Goal: Task Accomplishment & Management: Complete application form

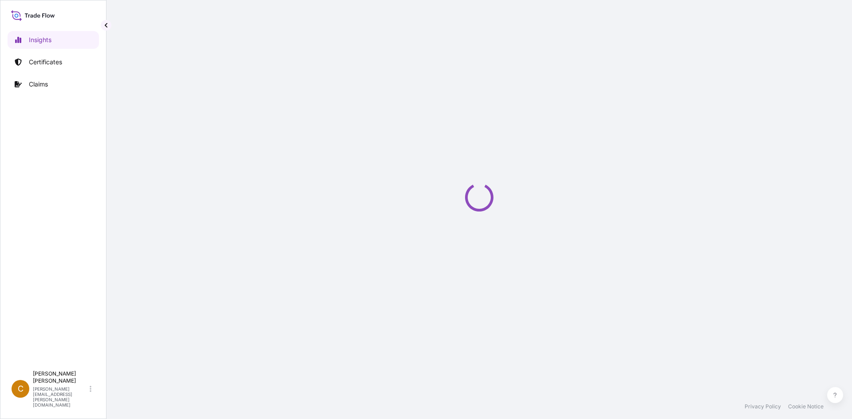
select select "2025"
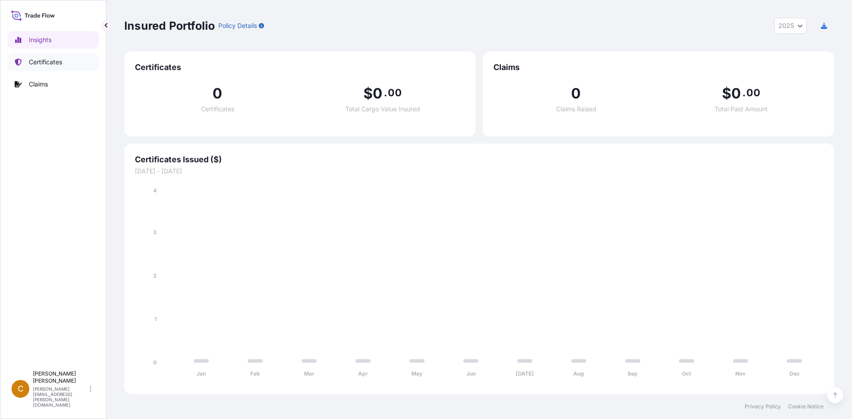
click at [51, 63] on p "Certificates" at bounding box center [45, 62] width 33 height 9
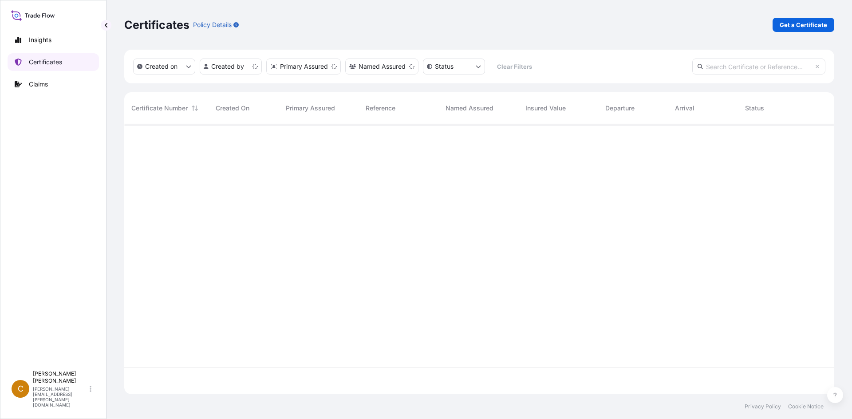
scroll to position [268, 703]
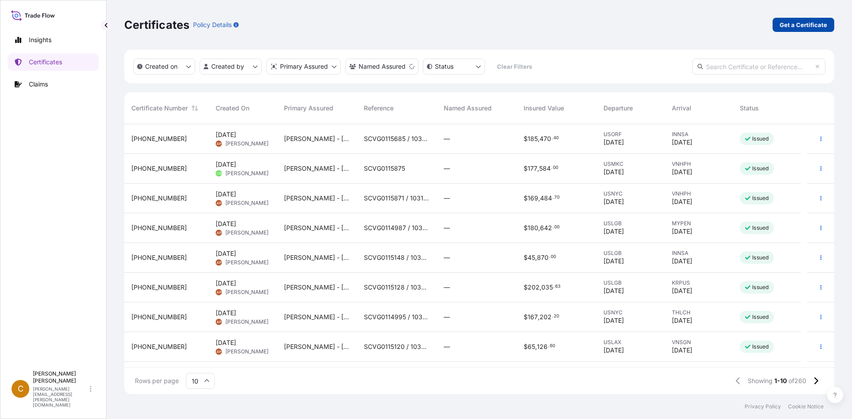
click at [805, 28] on p "Get a Certificate" at bounding box center [802, 24] width 47 height 9
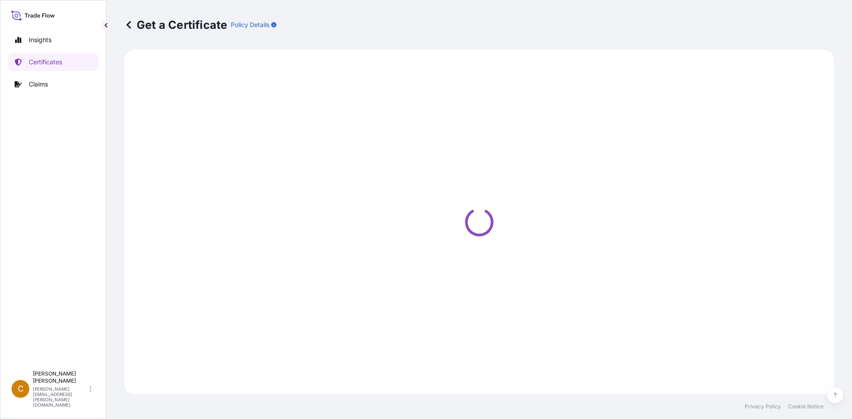
select select "Sea"
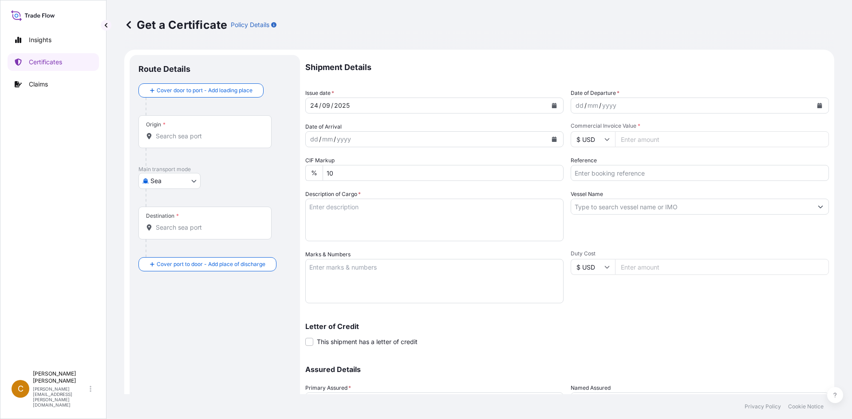
click at [172, 138] on input "Origin *" at bounding box center [208, 136] width 105 height 9
click at [191, 138] on input "Origin * Please select an origin" at bounding box center [208, 136] width 105 height 9
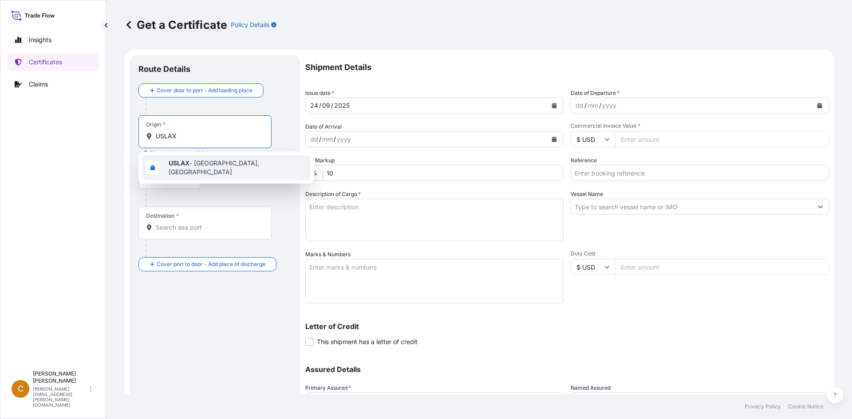
click at [211, 165] on span "USLAX - [GEOGRAPHIC_DATA], [GEOGRAPHIC_DATA]" at bounding box center [238, 168] width 138 height 18
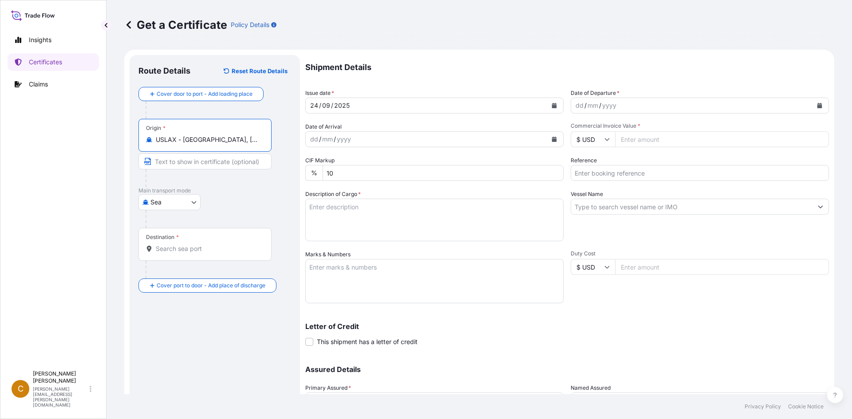
type input "USLAX - [GEOGRAPHIC_DATA], [GEOGRAPHIC_DATA]"
click at [210, 257] on div "Destination *" at bounding box center [204, 244] width 133 height 33
click at [210, 253] on input "Destination *" at bounding box center [208, 248] width 105 height 9
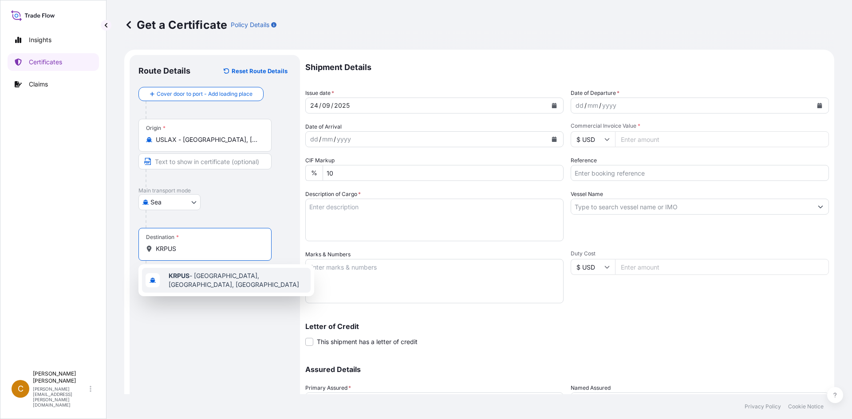
click at [198, 271] on div "KRPUS - [GEOGRAPHIC_DATA], [GEOGRAPHIC_DATA], [GEOGRAPHIC_DATA]" at bounding box center [226, 280] width 169 height 25
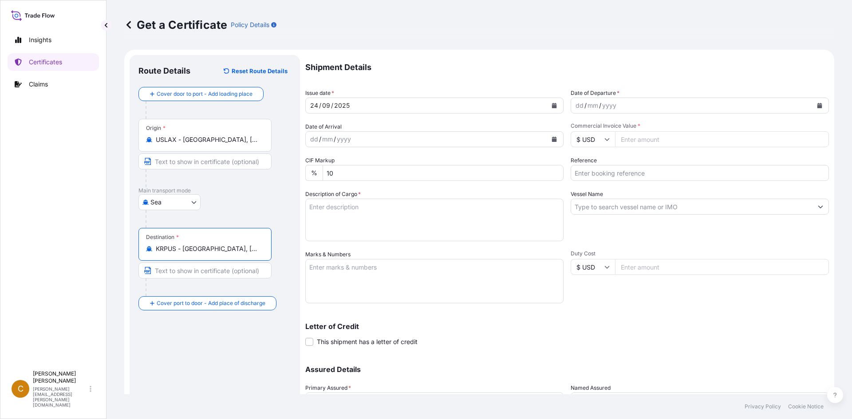
type input "KRPUS - [GEOGRAPHIC_DATA], [GEOGRAPHIC_DATA], [GEOGRAPHIC_DATA]"
click at [604, 107] on div "yyyy" at bounding box center [609, 105] width 16 height 11
click at [816, 109] on button "Calendar" at bounding box center [819, 105] width 14 height 14
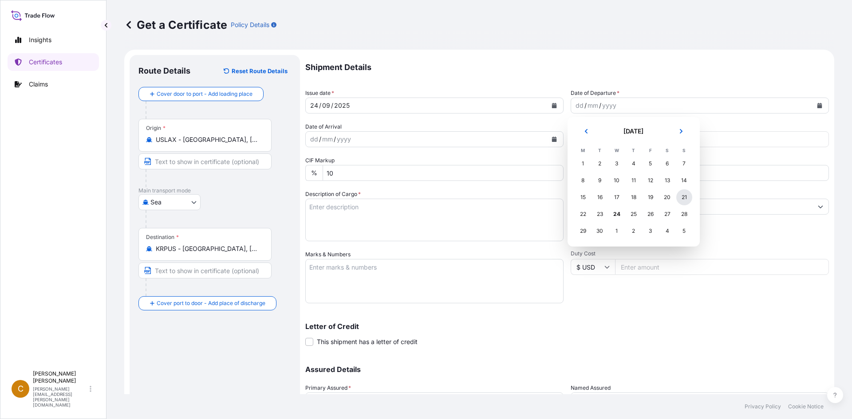
click at [685, 199] on div "21" at bounding box center [684, 197] width 16 height 16
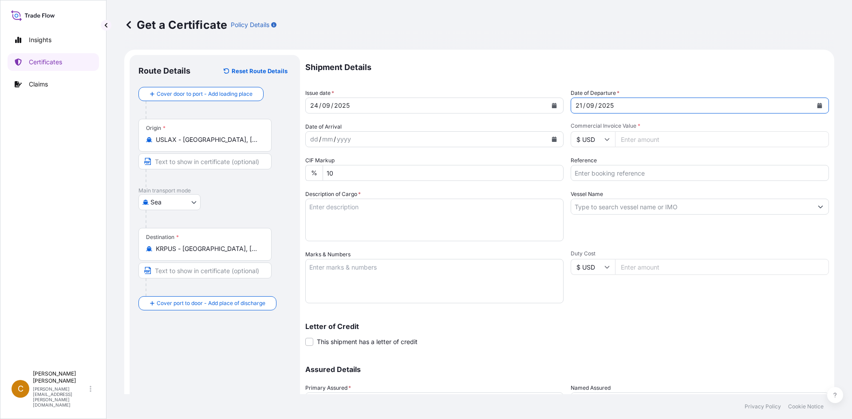
click at [425, 144] on div "dd / mm / yyyy" at bounding box center [426, 139] width 241 height 16
click at [550, 143] on button "Calendar" at bounding box center [554, 139] width 14 height 14
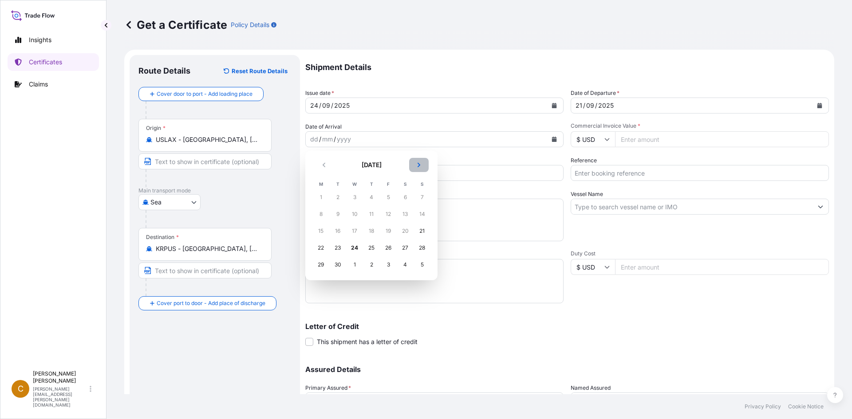
click at [413, 165] on button "Next" at bounding box center [419, 165] width 20 height 14
click at [369, 217] on div "9" at bounding box center [371, 214] width 16 height 16
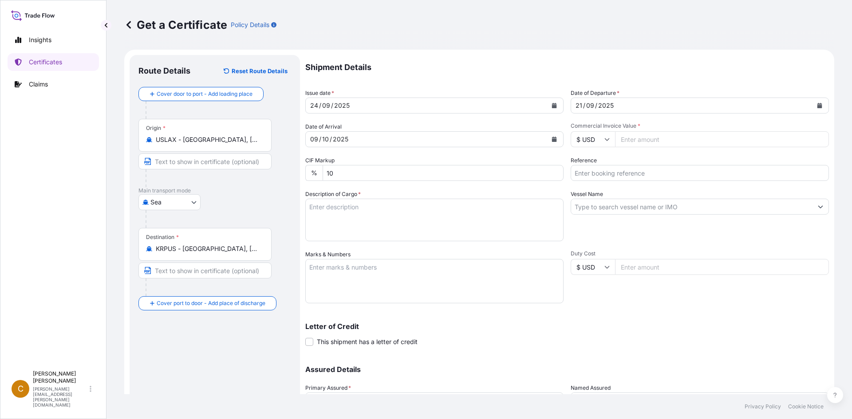
click at [667, 138] on input "Commercial Invoice Value *" at bounding box center [722, 139] width 214 height 16
click at [628, 140] on input "Commercial Invoice Value *" at bounding box center [722, 139] width 214 height 16
type input "144442.75"
click at [629, 142] on input "144442.75" at bounding box center [722, 139] width 214 height 16
click at [632, 174] on input "Reference" at bounding box center [699, 173] width 258 height 16
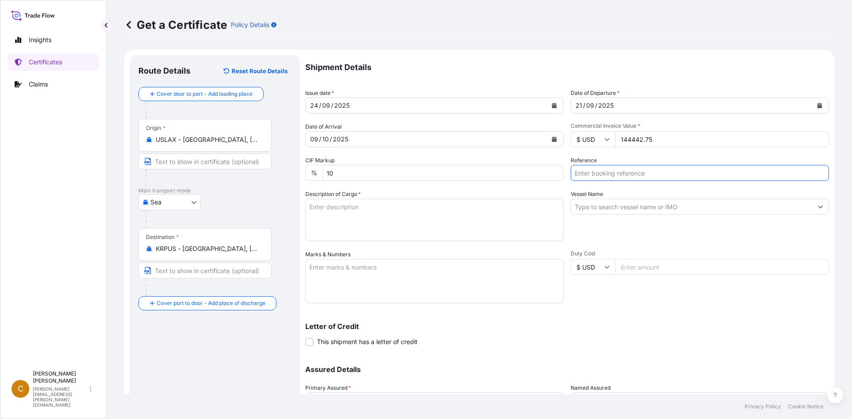
click at [617, 174] on input "Reference" at bounding box center [699, 173] width 258 height 16
paste input "SCVG0115117"
paste input "1031388"
type input "SCVG0115117 / 1031388"
click at [398, 210] on textarea "Description of Cargo *" at bounding box center [434, 220] width 258 height 43
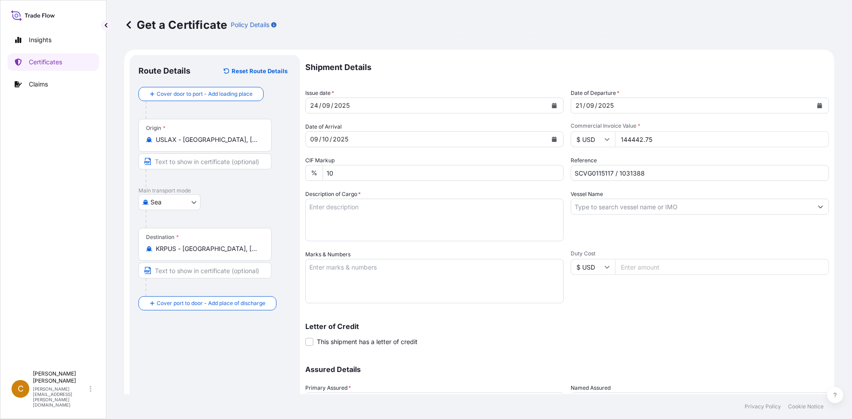
click at [401, 214] on textarea "Description of Cargo *" at bounding box center [434, 220] width 258 height 43
paste textarea "KELCOGEL HM-B[P],25KG,DRUM HS-Code: 39 13 90"
click at [489, 226] on textarea "KELCOGEL HM-B[P],25KG,DRUM HS-Code: 39 13 90" at bounding box center [434, 220] width 258 height 43
paste textarea "KELCOGEL,25KG,DRUM HS-Code: 39 13 90"
click at [439, 235] on textarea "KELCOGEL HM-B[P],25KG,DRUM HS-Code: 39 13 90 KELCOGEL,25KG,DRUM HS-Code: 39 13 …" at bounding box center [434, 220] width 258 height 43
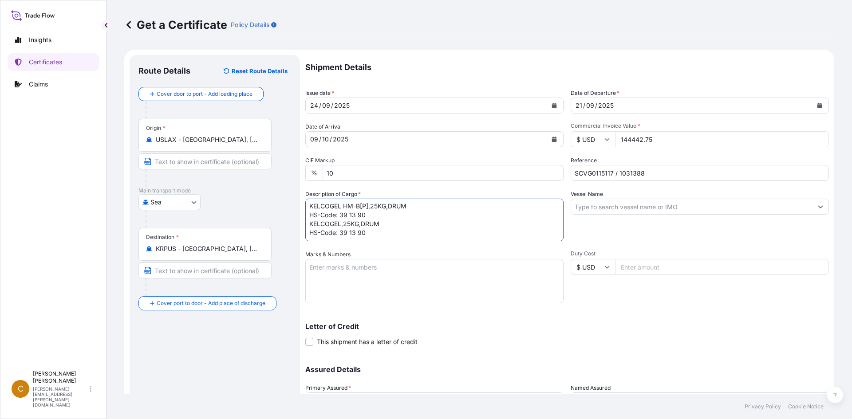
scroll to position [5, 0]
click at [346, 233] on textarea "KELCOGEL HM-B[P],25KG,DRUM HS-Code: 39 13 90 KELCOGEL,25KG,DRUM HS-Code: 39 13 …" at bounding box center [434, 220] width 258 height 43
paste textarea "84 drums of each 25kgs on 6 plastic pallets."
click at [357, 233] on textarea "KELCOGEL HM-B[P],25KG,DRUM HS-Code: 39 13 90 KELCOGEL,25KG,DRUM HS-Code: 39 13 …" at bounding box center [434, 220] width 258 height 43
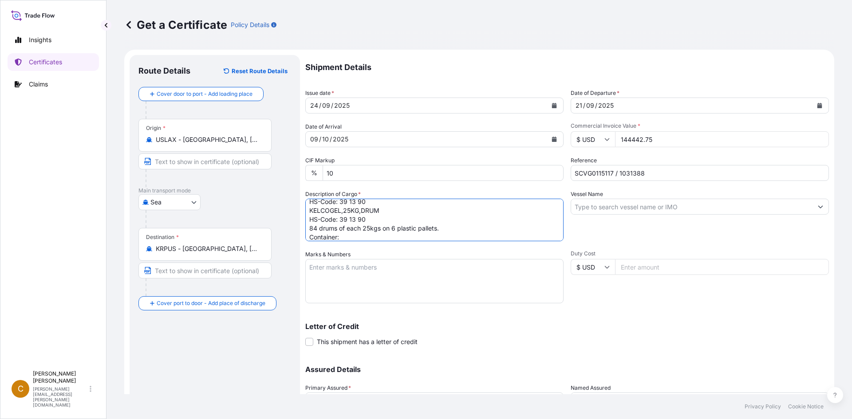
paste textarea "ONEU6312912"
click at [440, 236] on textarea "KELCOGEL HM-B[P],25KG,DRUM HS-Code: 39 13 90 KELCOGEL,25KG,DRUM HS-Code: 39 13 …" at bounding box center [434, 220] width 258 height 43
paste textarea "100875"
drag, startPoint x: 514, startPoint y: 244, endPoint x: 514, endPoint y: 239, distance: 4.9
click at [514, 244] on div "Shipment Details Issue date * [DATE] Date of Departure * [DATE] Date of Arrival…" at bounding box center [566, 249] width 523 height 389
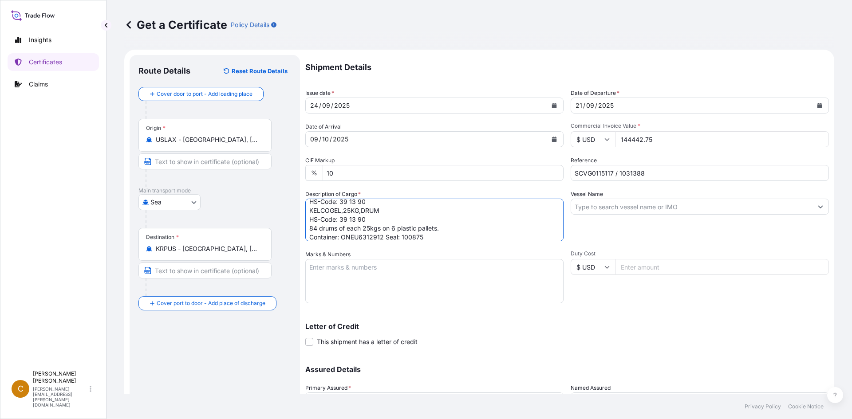
click at [513, 234] on textarea "KELCOGEL HM-B[P],25KG,DRUM HS-Code: 39 13 90 KELCOGEL,25KG,DRUM HS-Code: 39 13 …" at bounding box center [434, 220] width 258 height 43
paste textarea "JUPITER INTERNATIONAL CO., LTD."
drag, startPoint x: 434, startPoint y: 240, endPoint x: 291, endPoint y: 235, distance: 143.4
click at [291, 235] on form "Route Details Reset Route Details Cover door to port - Add loading place Place …" at bounding box center [479, 262] width 710 height 425
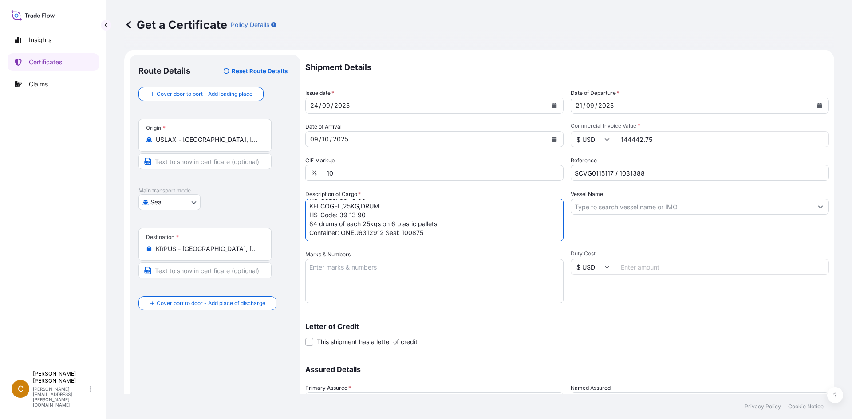
type textarea "KELCOGEL HM-B[P],25KG,DRUM HS-Code: 39 13 90 KELCOGEL,25KG,DRUM HS-Code: 39 13 …"
click at [376, 267] on textarea "Marks & Numbers" at bounding box center [434, 281] width 258 height 44
paste textarea "JUPITER INTERNATIONAL CO., LTD."
type textarea "JUPITER INTERNATIONAL CO., LTD."
click at [330, 234] on textarea "KELCOGEL HM-B[P],25KG,DRUM HS-Code: 39 13 90 KELCOGEL,25KG,DRUM HS-Code: 39 13 …" at bounding box center [434, 220] width 258 height 43
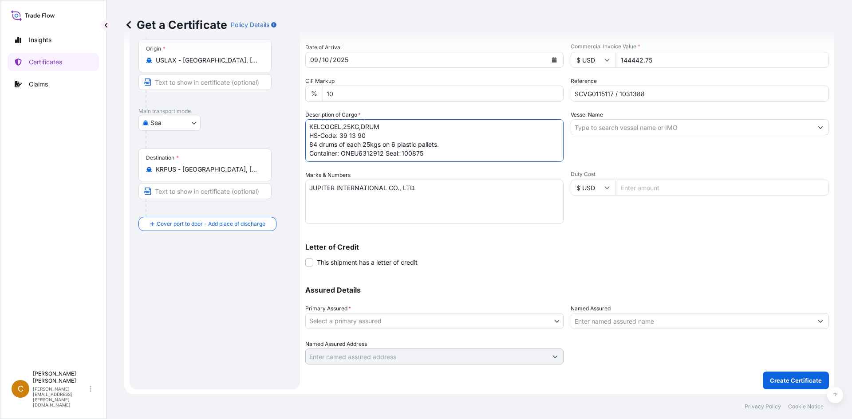
scroll to position [80, 0]
type textarea "KELCOGEL HM-B[P],25KG,DRUM HS-Code: 39 13 90 KELCOGEL,25KG,DRUM HS-Code: 39 13 …"
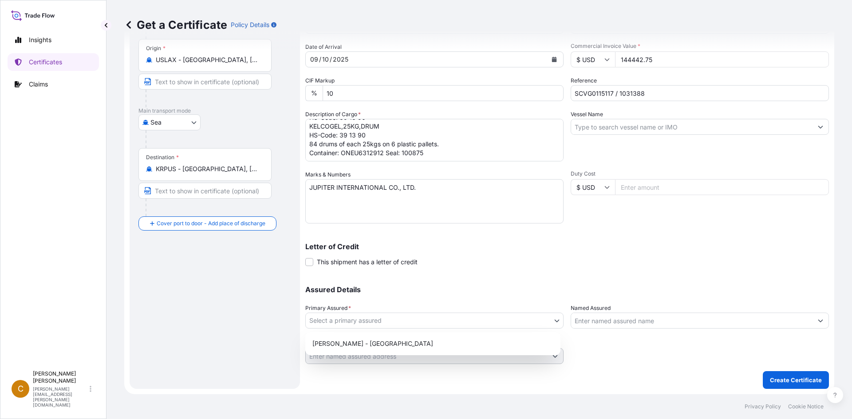
click at [445, 323] on body "Insights Certificates Claims C Clayton James [EMAIL_ADDRESS][PERSON_NAME][DOMAI…" at bounding box center [426, 209] width 852 height 419
click at [419, 344] on div "[PERSON_NAME] - [GEOGRAPHIC_DATA]" at bounding box center [433, 344] width 248 height 16
select select "31650"
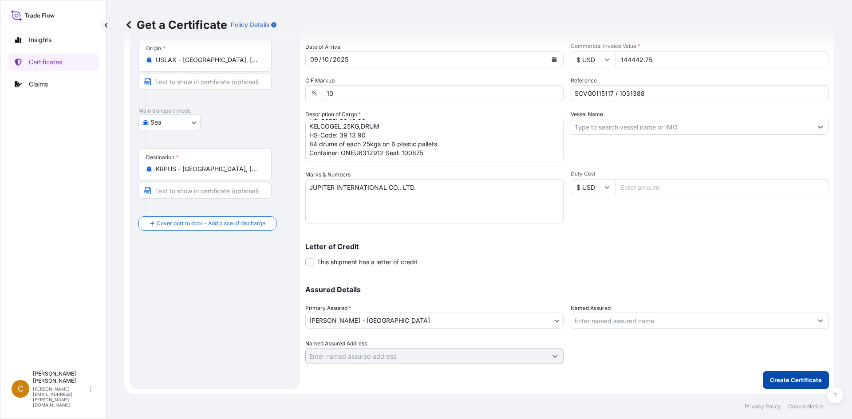
click at [804, 381] on p "Create Certificate" at bounding box center [796, 380] width 52 height 9
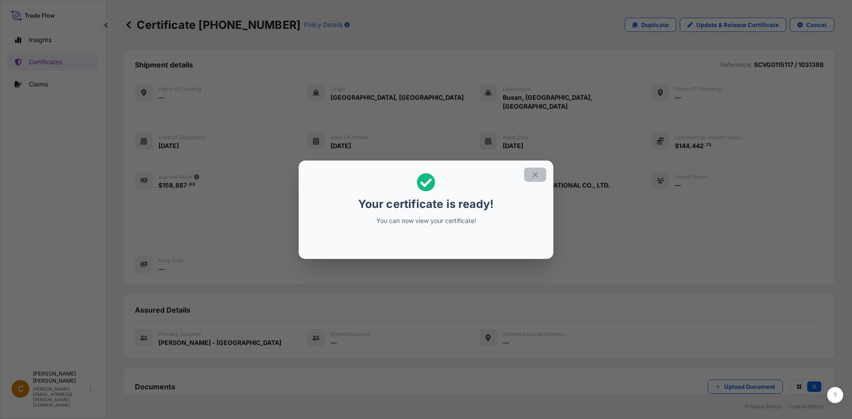
click at [529, 176] on button "button" at bounding box center [535, 175] width 22 height 14
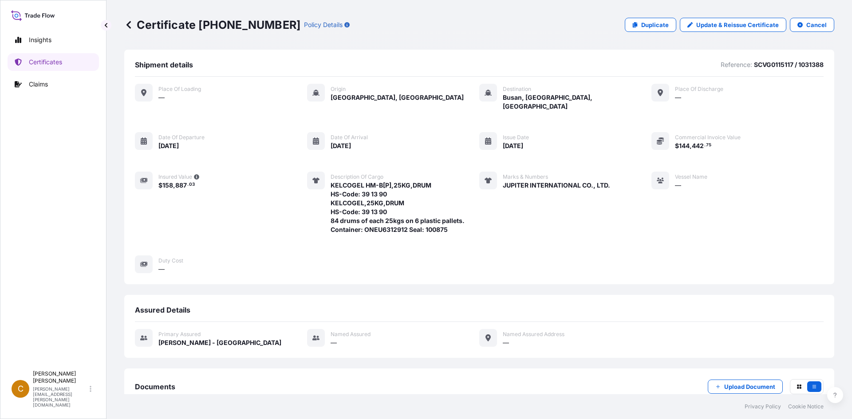
scroll to position [104, 0]
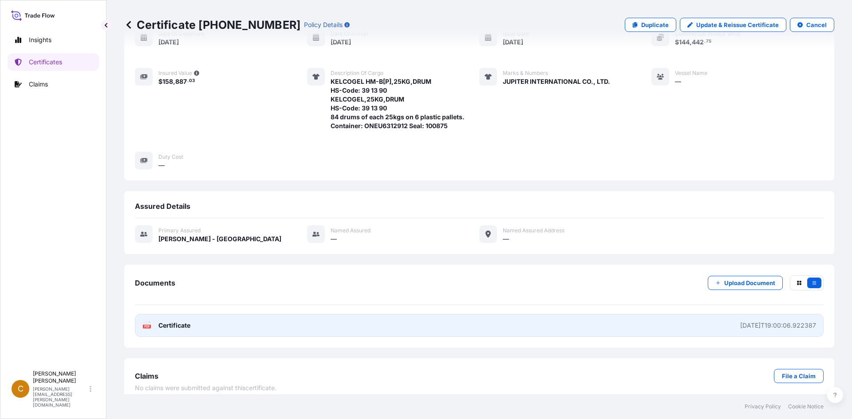
click at [494, 315] on link "PDF Certificate [DATE]T19:00:06.922387" at bounding box center [479, 325] width 688 height 23
